Goal: Information Seeking & Learning: Learn about a topic

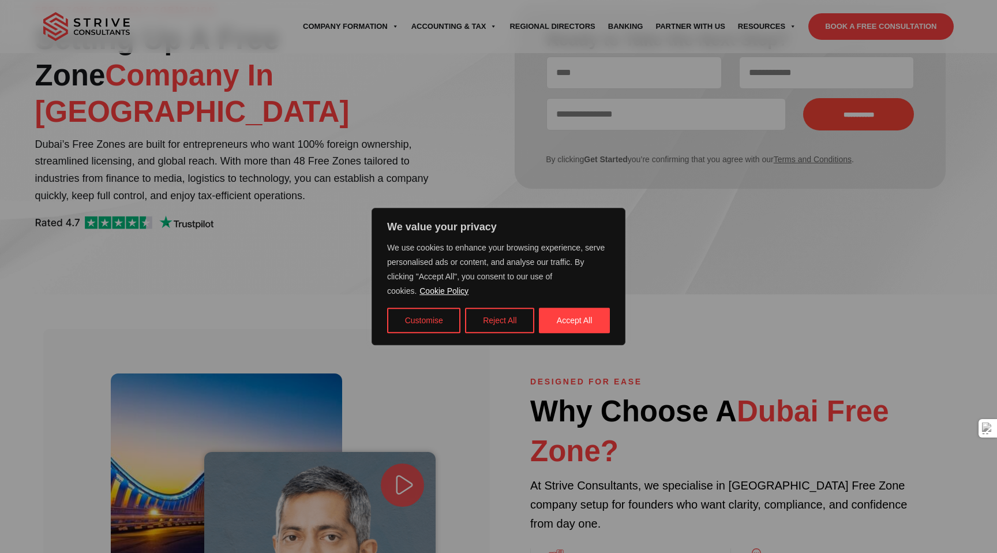
scroll to position [122, 0]
click at [465, 317] on button "Reject All" at bounding box center [499, 320] width 69 height 25
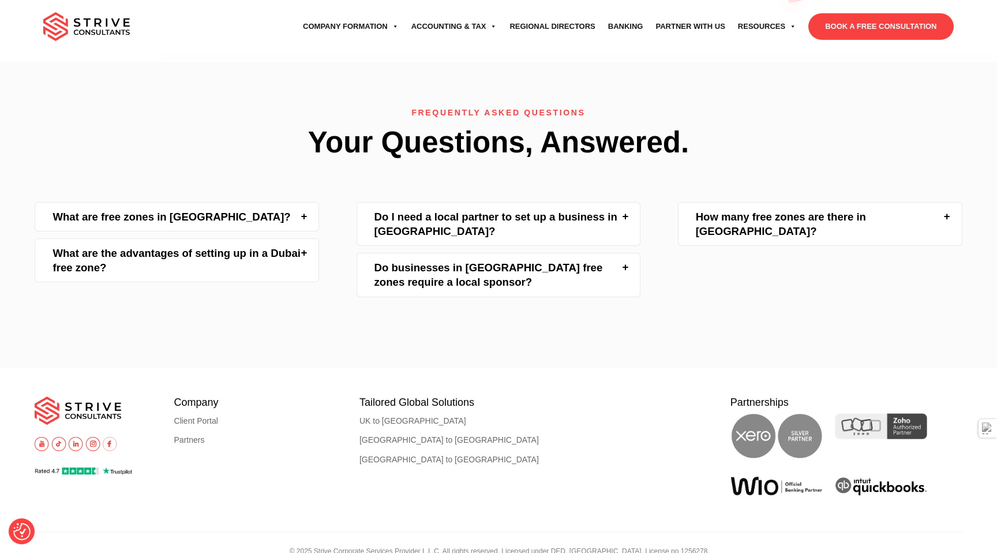
scroll to position [2587, 0]
click at [503, 209] on div "Do I need a local partner to set up a business in [GEOGRAPHIC_DATA]?" at bounding box center [499, 223] width 284 height 44
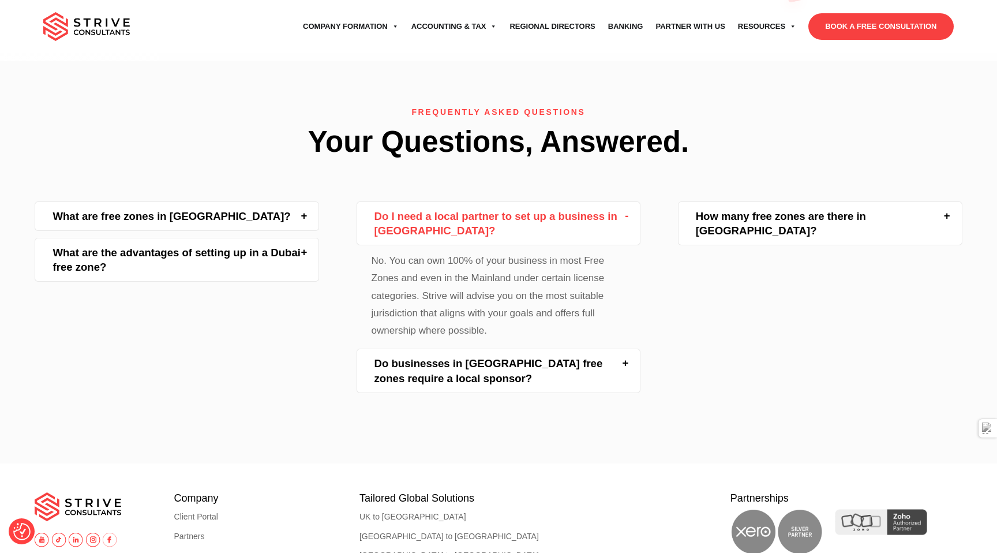
click at [505, 204] on div "Do I need a local partner to set up a business in [GEOGRAPHIC_DATA]?" at bounding box center [499, 223] width 284 height 44
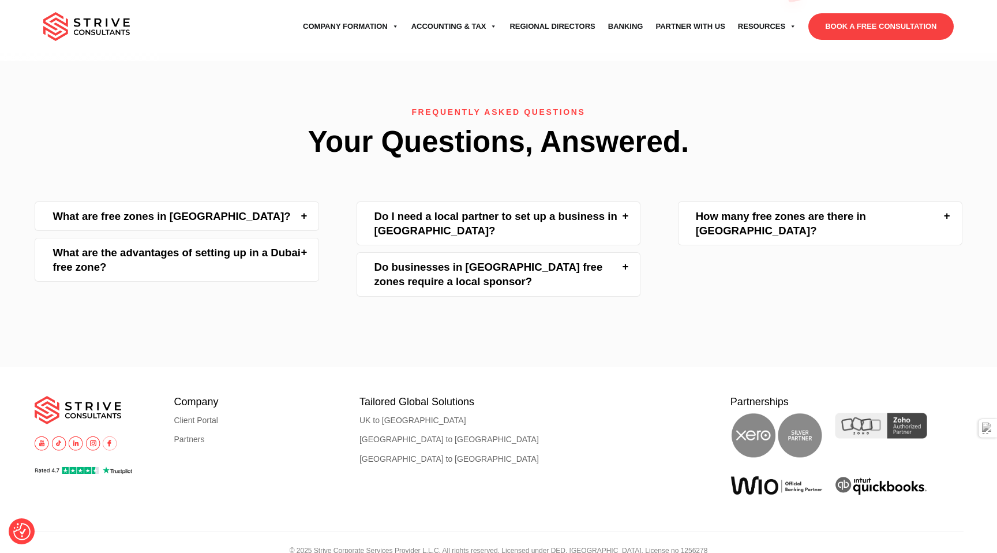
click at [491, 252] on div "Do businesses in [GEOGRAPHIC_DATA] free zones require a local sponsor?" at bounding box center [499, 274] width 284 height 44
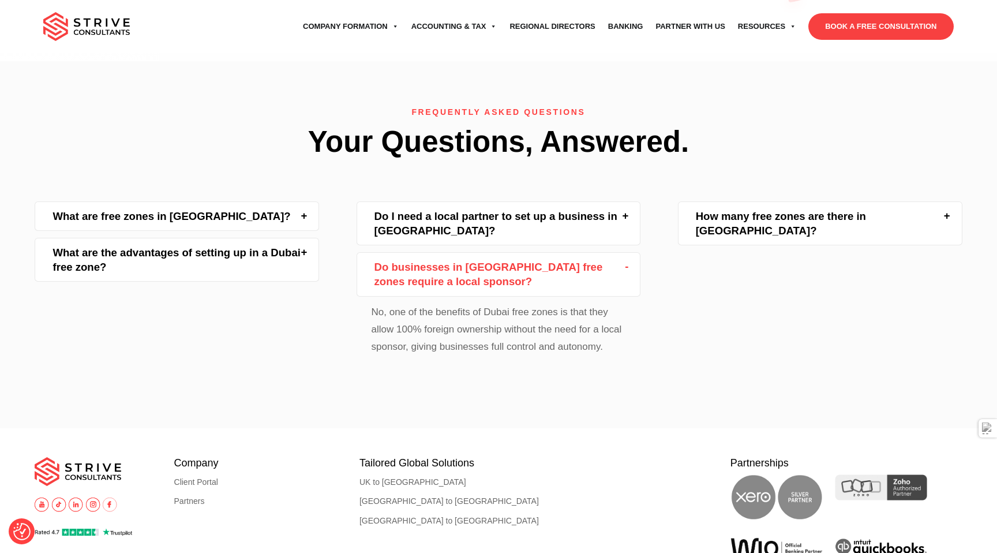
click at [493, 252] on div "Do businesses in [GEOGRAPHIC_DATA] free zones require a local sponsor?" at bounding box center [499, 274] width 284 height 44
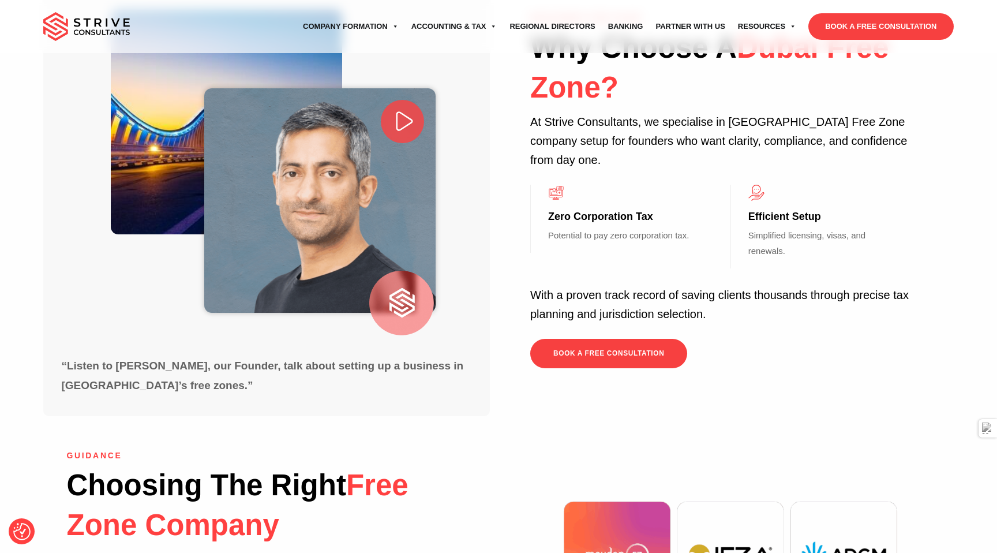
scroll to position [0, 0]
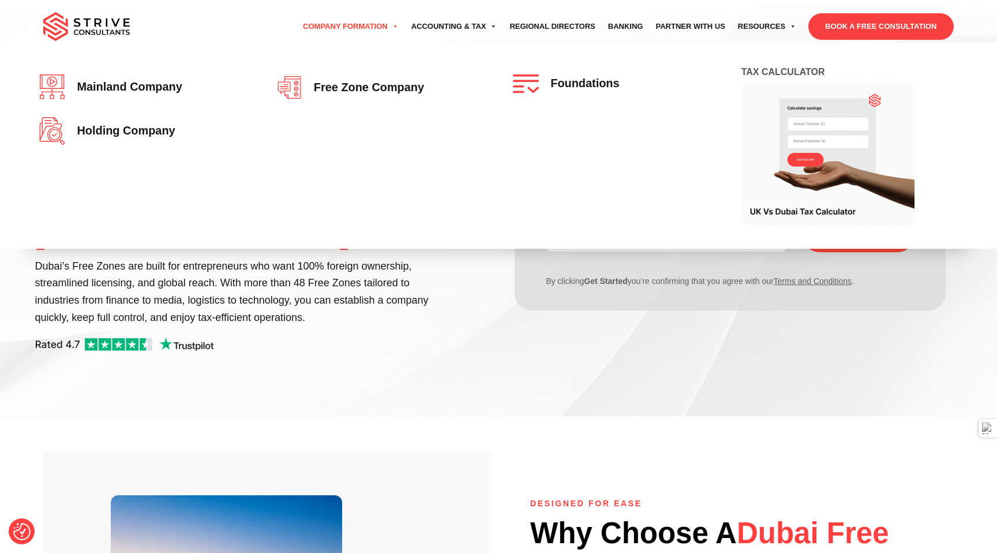
click at [394, 25] on span at bounding box center [395, 27] width 8 height 8
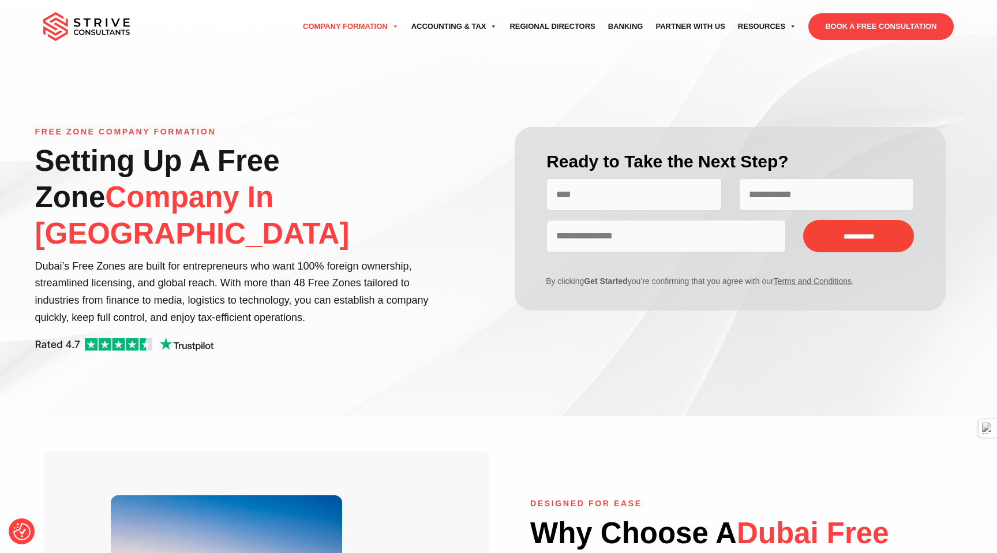
click at [394, 25] on span at bounding box center [395, 27] width 8 height 8
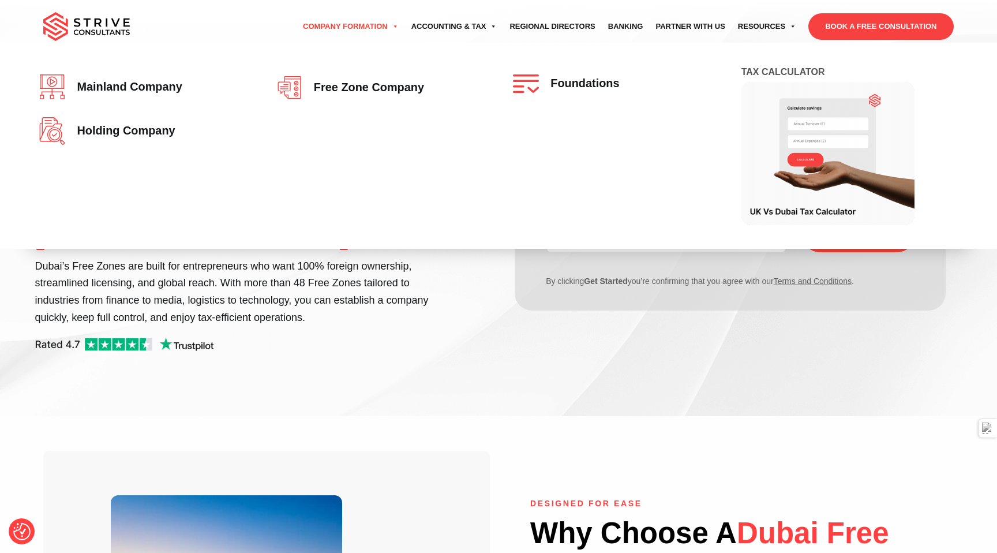
click at [385, 29] on link "Company Formation" at bounding box center [351, 26] width 108 height 32
